Goal: Check status: Check status

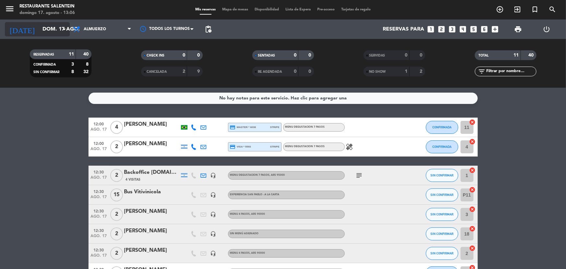
click at [49, 30] on input "dom. 17 ago." at bounding box center [73, 29] width 68 height 13
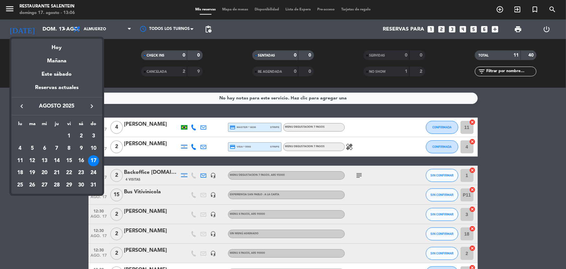
click at [22, 173] on div "18" at bounding box center [20, 172] width 11 height 11
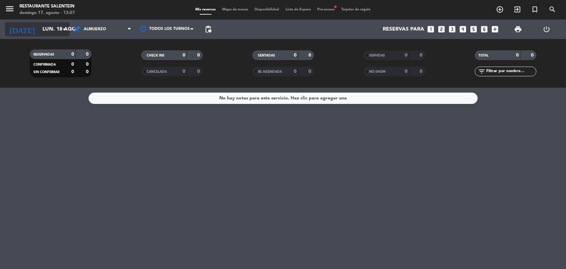
click at [53, 29] on input "lun. 18 ago." at bounding box center [73, 29] width 68 height 13
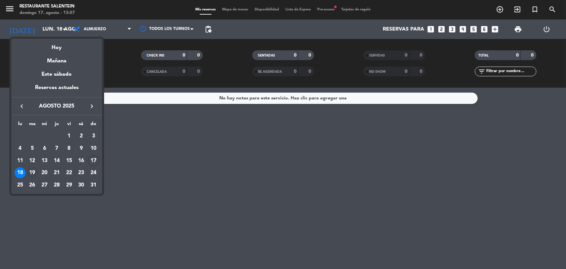
click at [32, 174] on div "19" at bounding box center [32, 172] width 11 height 11
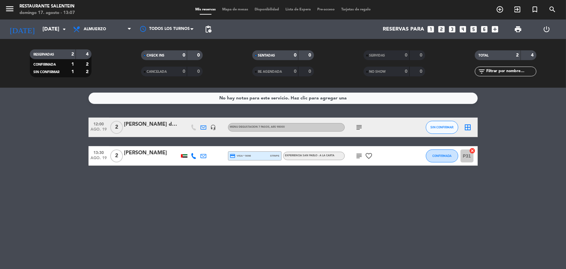
click at [185, 157] on div at bounding box center [184, 155] width 10 height 19
click at [184, 154] on div at bounding box center [184, 155] width 6 height 3
click at [184, 156] on div at bounding box center [184, 155] width 6 height 3
click at [357, 155] on icon "subject" at bounding box center [359, 156] width 8 height 8
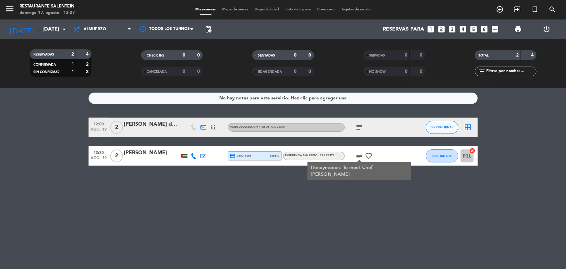
click at [344, 168] on div "Honeymooon. To meet Chef [PERSON_NAME]" at bounding box center [359, 171] width 97 height 14
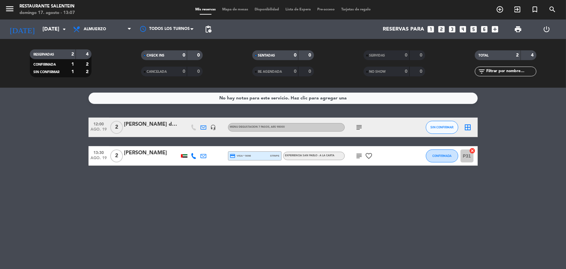
click at [344, 168] on div "No hay notas para este servicio. Haz clic para agregar una 12:00 [DATE] 2 [PERS…" at bounding box center [283, 178] width 566 height 181
click at [360, 159] on icon "subject" at bounding box center [359, 156] width 8 height 8
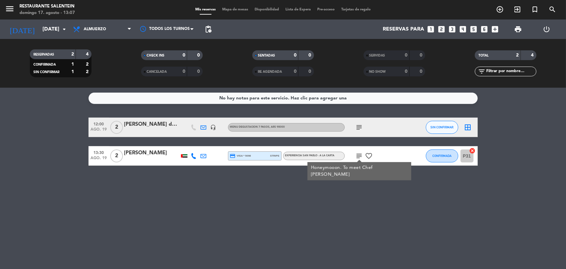
click at [360, 159] on icon "subject" at bounding box center [359, 156] width 8 height 8
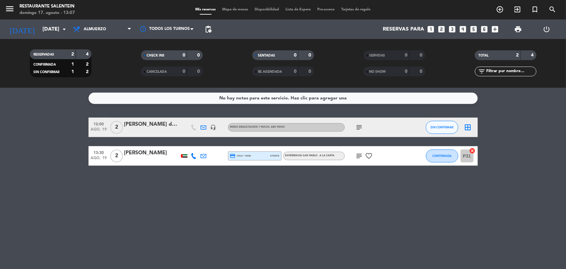
click at [360, 159] on icon "subject" at bounding box center [359, 156] width 8 height 8
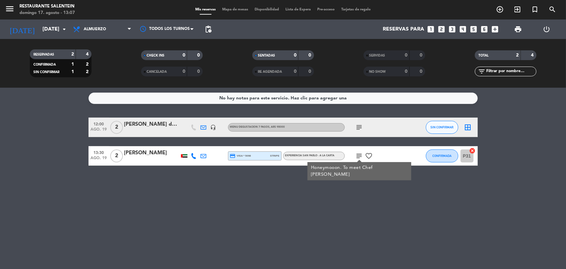
drag, startPoint x: 311, startPoint y: 168, endPoint x: 367, endPoint y: 173, distance: 55.7
click at [367, 173] on div "Honeymooon. To meet Chef [PERSON_NAME]" at bounding box center [359, 171] width 97 height 14
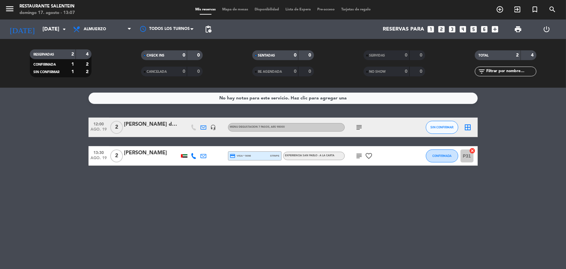
click at [359, 158] on icon "subject" at bounding box center [359, 156] width 8 height 8
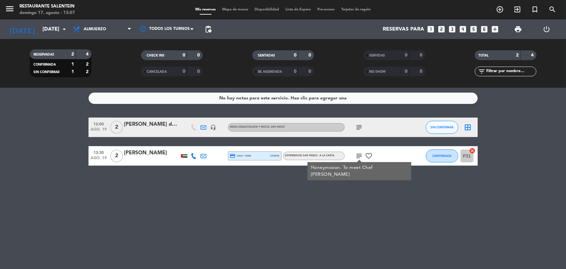
copy div "Honeymooon. To meet Chef [PERSON_NAME]"
click at [195, 194] on div "No hay notas para este servicio. Haz clic para agregar una 12:00 [DATE] 2 [PERS…" at bounding box center [283, 178] width 566 height 181
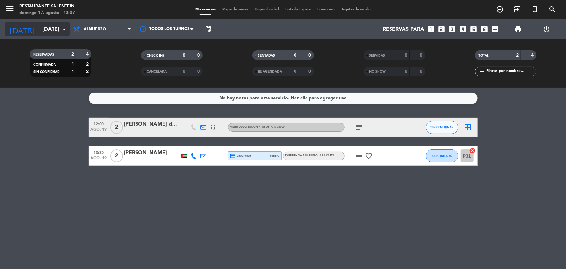
click at [54, 27] on input "[DATE]" at bounding box center [73, 29] width 68 height 13
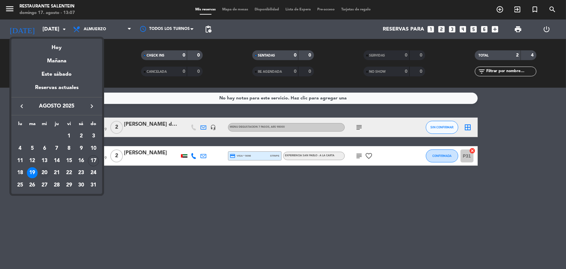
click at [42, 173] on div "20" at bounding box center [44, 172] width 11 height 11
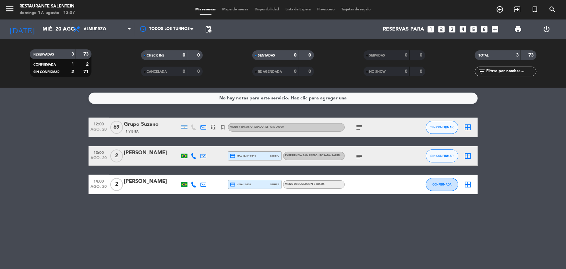
click at [358, 159] on div "subject" at bounding box center [374, 155] width 58 height 19
click at [360, 155] on icon "subject" at bounding box center [359, 156] width 8 height 8
click at [141, 152] on div "[PERSON_NAME]" at bounding box center [151, 153] width 55 height 8
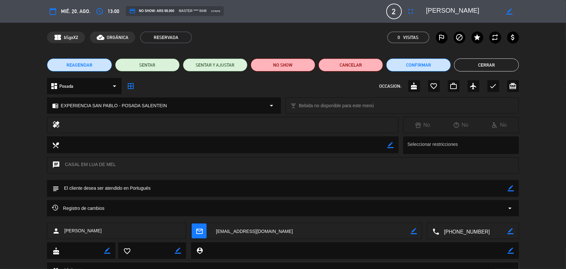
click at [72, 229] on span "[PERSON_NAME]" at bounding box center [82, 230] width 37 height 7
click at [76, 231] on span "[PERSON_NAME]" at bounding box center [82, 230] width 37 height 7
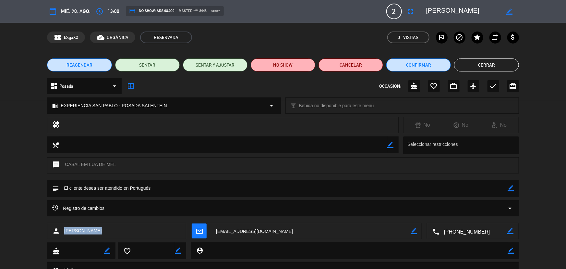
click at [479, 67] on button "Cerrar" at bounding box center [486, 64] width 65 height 13
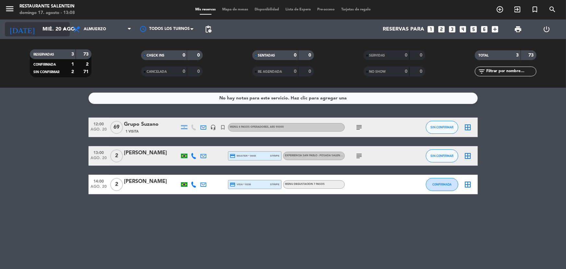
click at [63, 29] on icon "arrow_drop_down" at bounding box center [64, 29] width 8 height 8
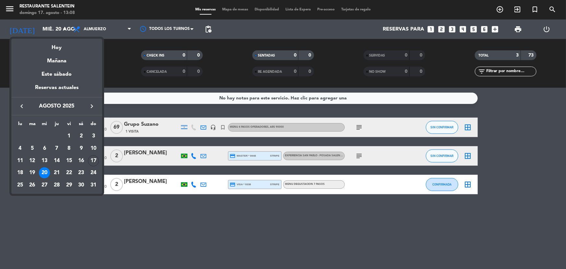
click at [201, 235] on div at bounding box center [283, 134] width 566 height 269
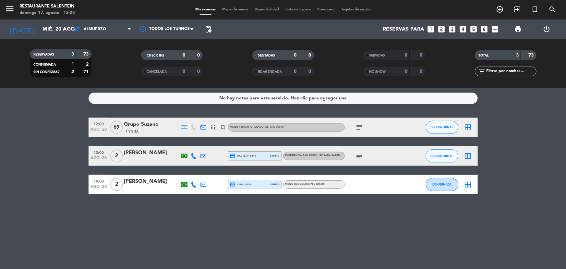
click at [359, 125] on icon "subject" at bounding box center [359, 127] width 8 height 8
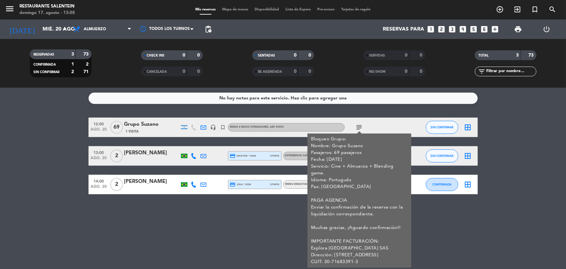
click at [359, 125] on icon "subject" at bounding box center [359, 127] width 8 height 8
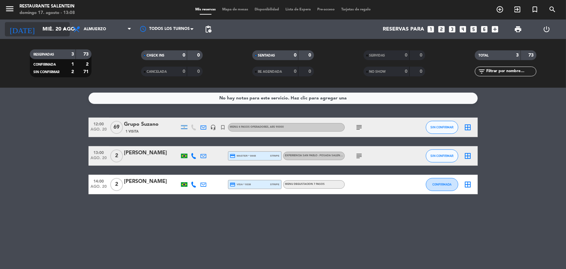
click at [42, 26] on input "mié. 20 ago." at bounding box center [73, 29] width 68 height 13
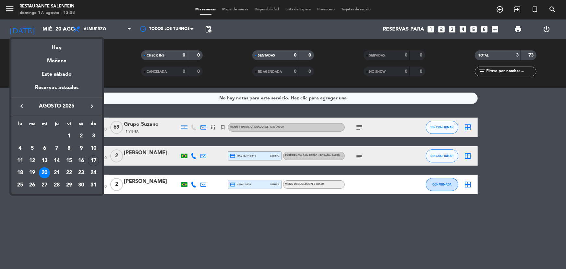
click at [47, 174] on div "20" at bounding box center [44, 172] width 11 height 11
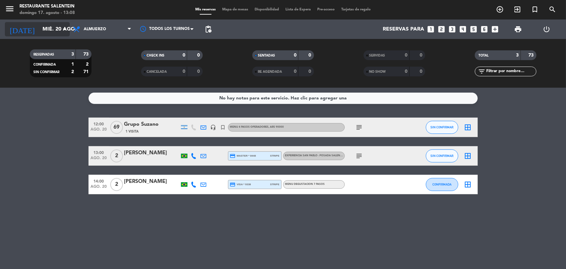
click at [59, 31] on input "mié. 20 ago." at bounding box center [73, 29] width 68 height 13
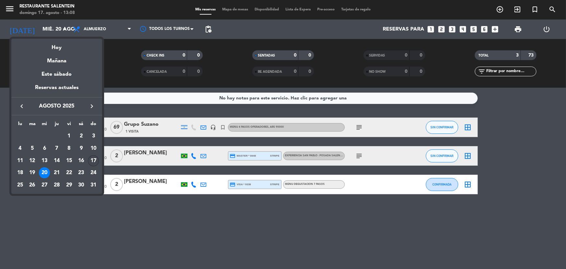
click at [95, 163] on div "17" at bounding box center [93, 160] width 11 height 11
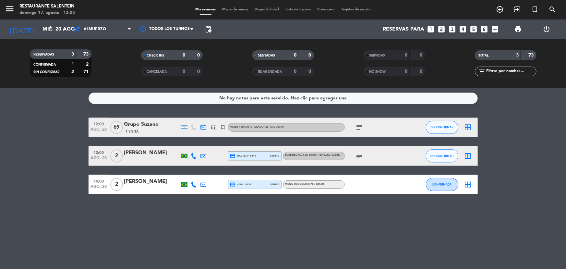
type input "dom. 17 ago."
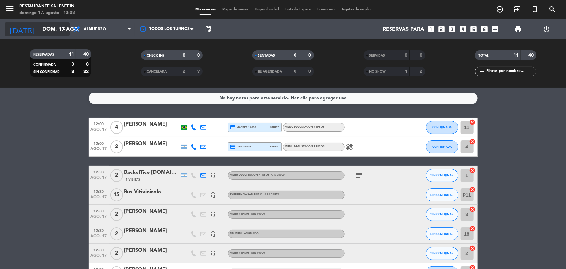
click at [57, 25] on input "dom. 17 ago." at bounding box center [73, 29] width 68 height 13
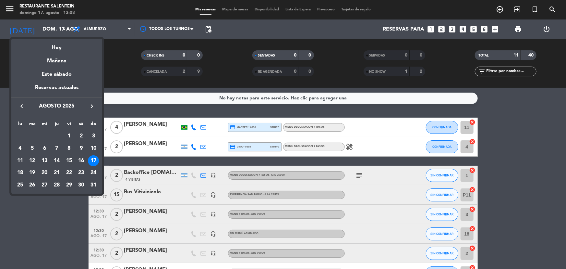
click at [49, 234] on div at bounding box center [283, 134] width 566 height 269
